Goal: Task Accomplishment & Management: Manage account settings

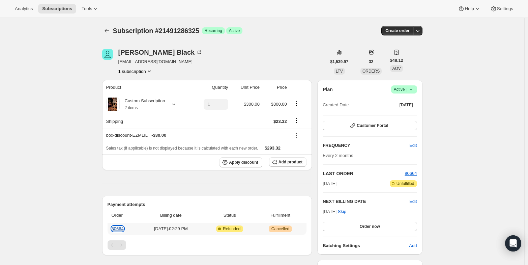
click at [116, 229] on link "80664" at bounding box center [118, 228] width 12 height 5
